Goal: Navigation & Orientation: Understand site structure

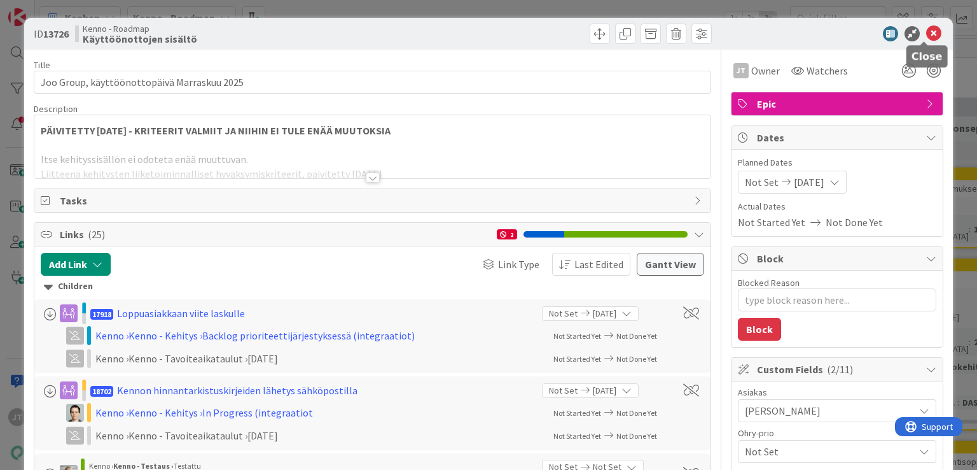
click at [926, 32] on icon at bounding box center [933, 33] width 15 height 15
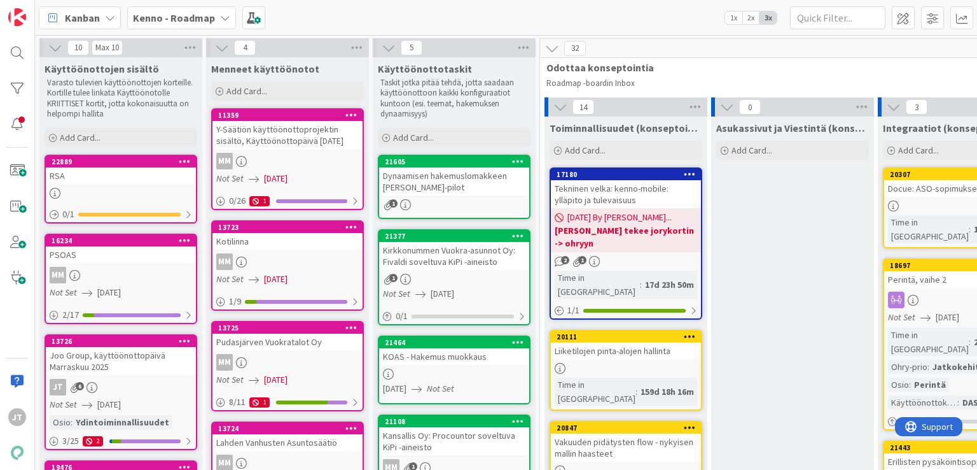
click at [159, 22] on b "Kenno - Roadmap" at bounding box center [174, 17] width 82 height 13
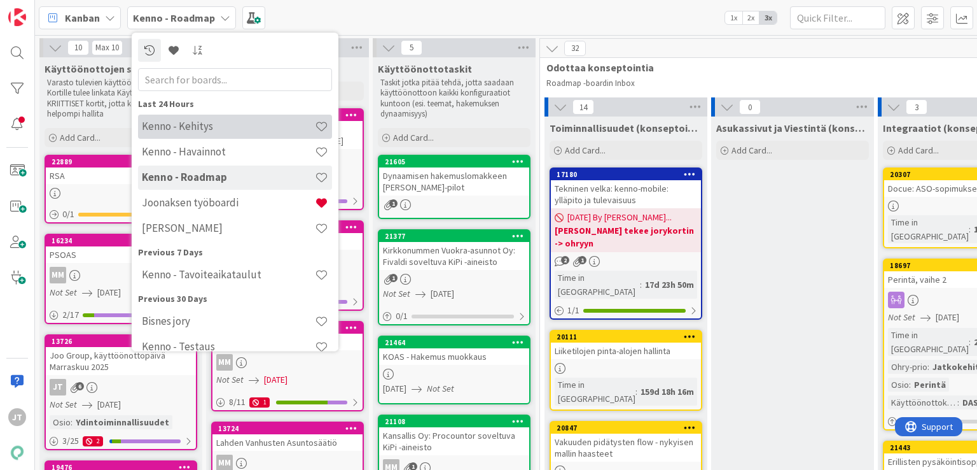
click at [214, 127] on h4 "Kenno - Kehitys" at bounding box center [228, 126] width 173 height 13
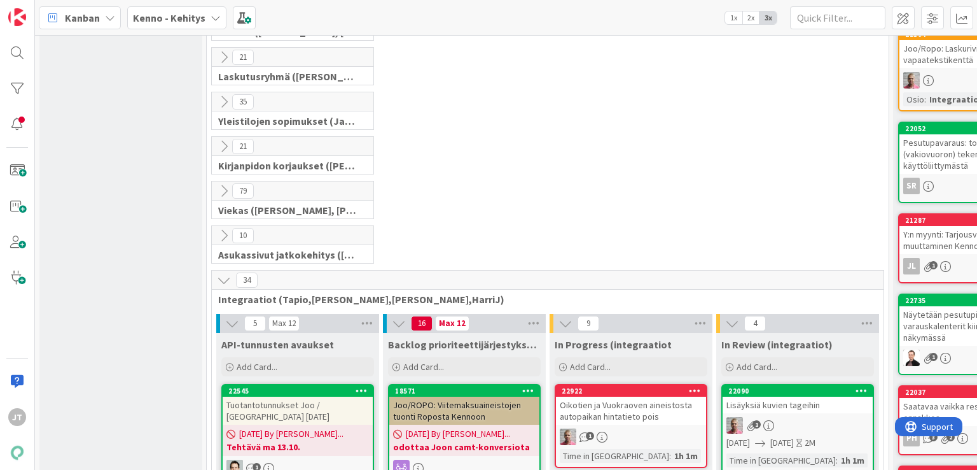
scroll to position [1822, 0]
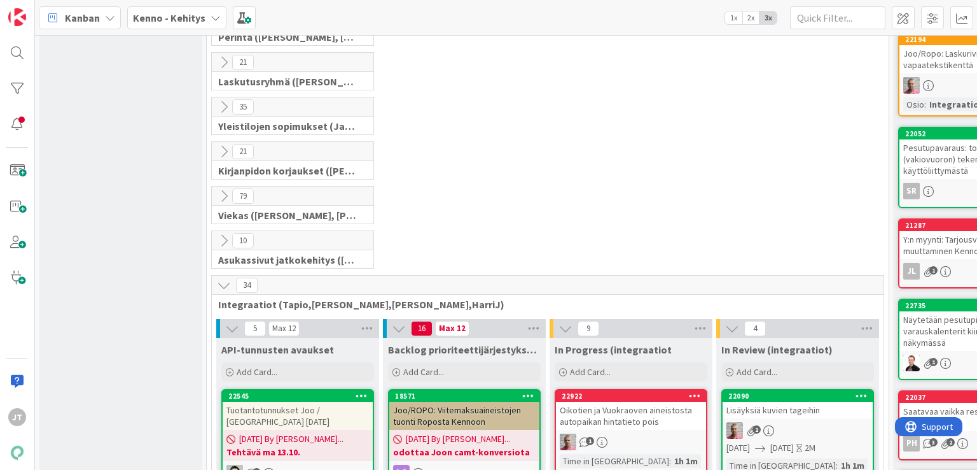
click at [221, 278] on icon at bounding box center [224, 285] width 14 height 14
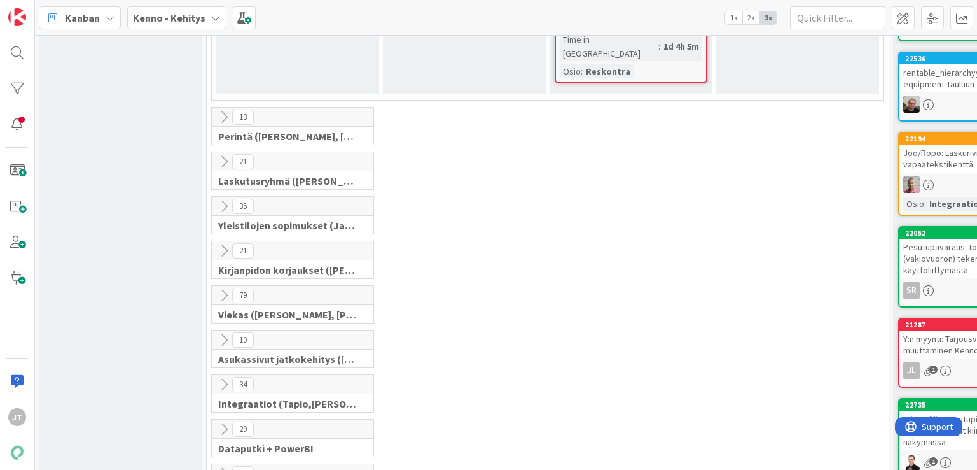
scroll to position [1492, 0]
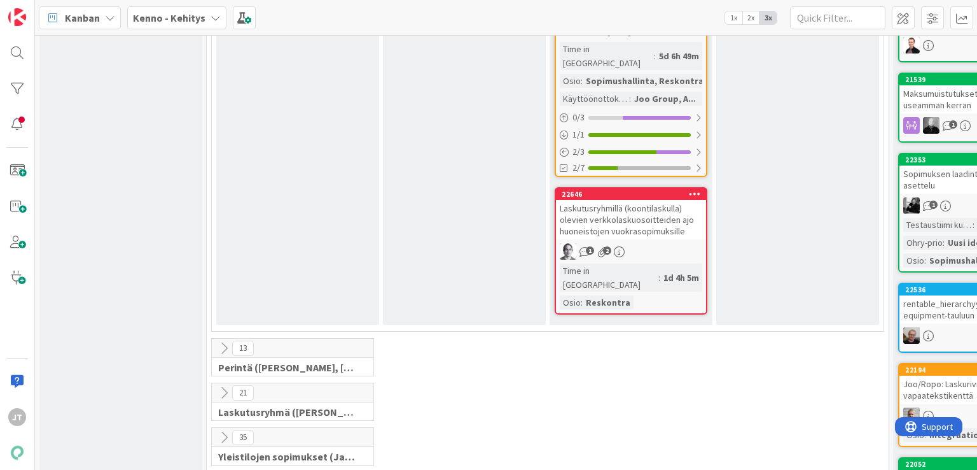
click at [220, 340] on button at bounding box center [224, 348] width 17 height 17
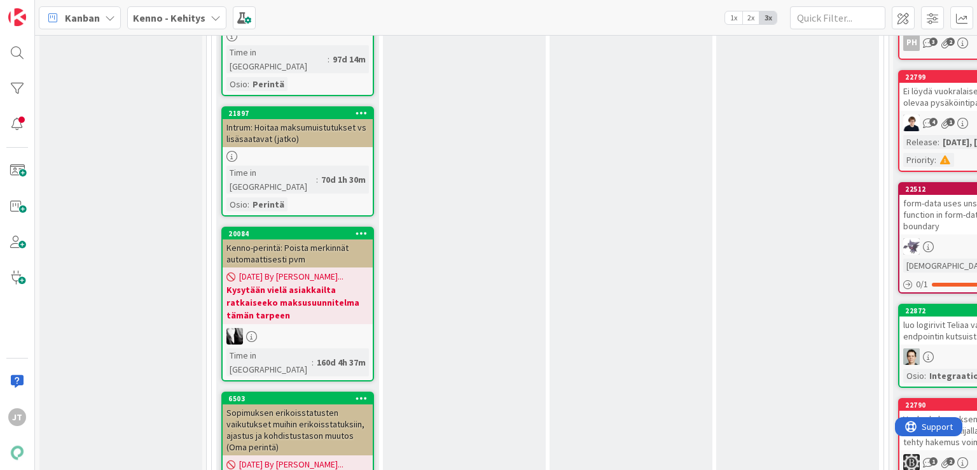
scroll to position [1531, 0]
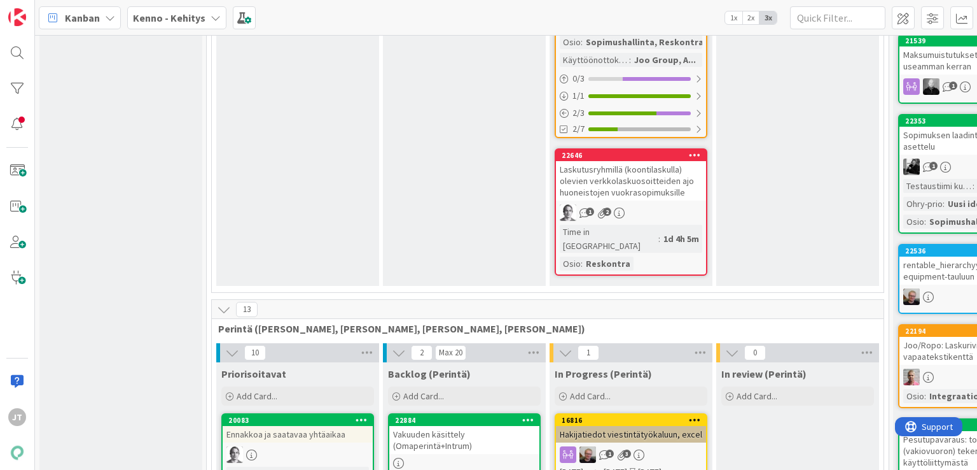
click at [221, 302] on icon at bounding box center [224, 309] width 14 height 14
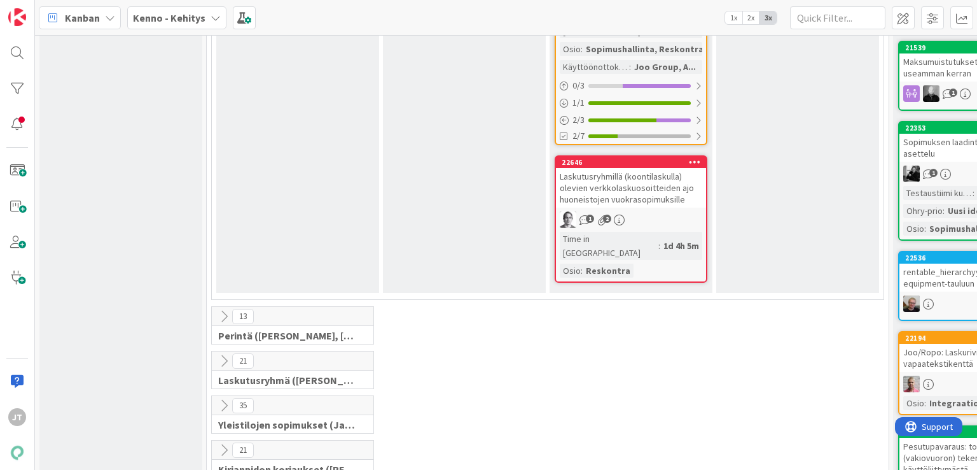
scroll to position [1501, 0]
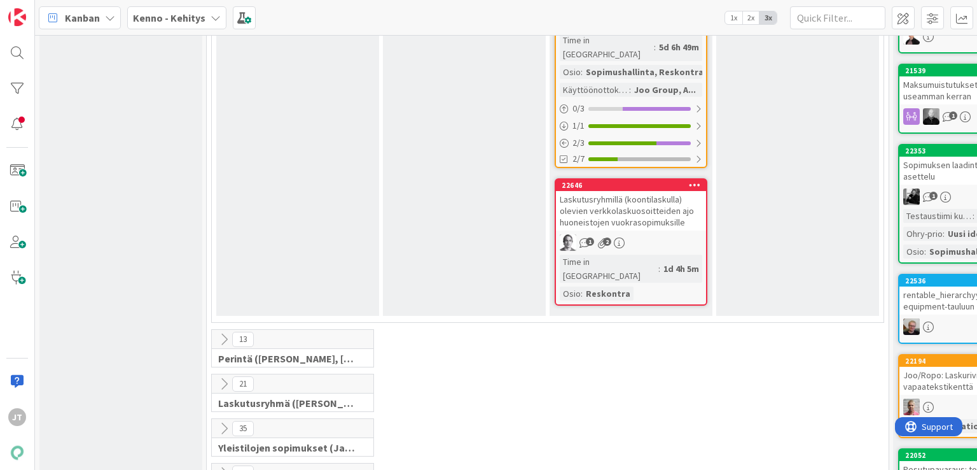
click at [221, 377] on icon at bounding box center [224, 384] width 14 height 14
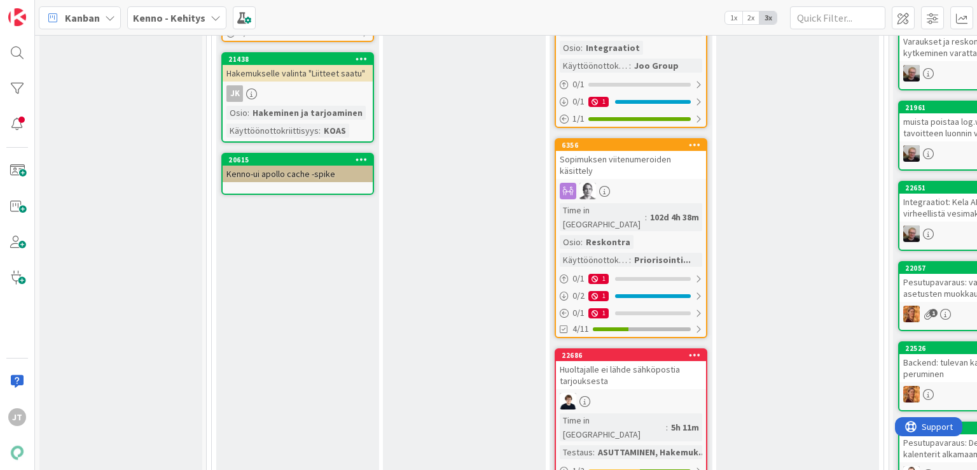
scroll to position [0, 0]
